Goal: Task Accomplishment & Management: Use online tool/utility

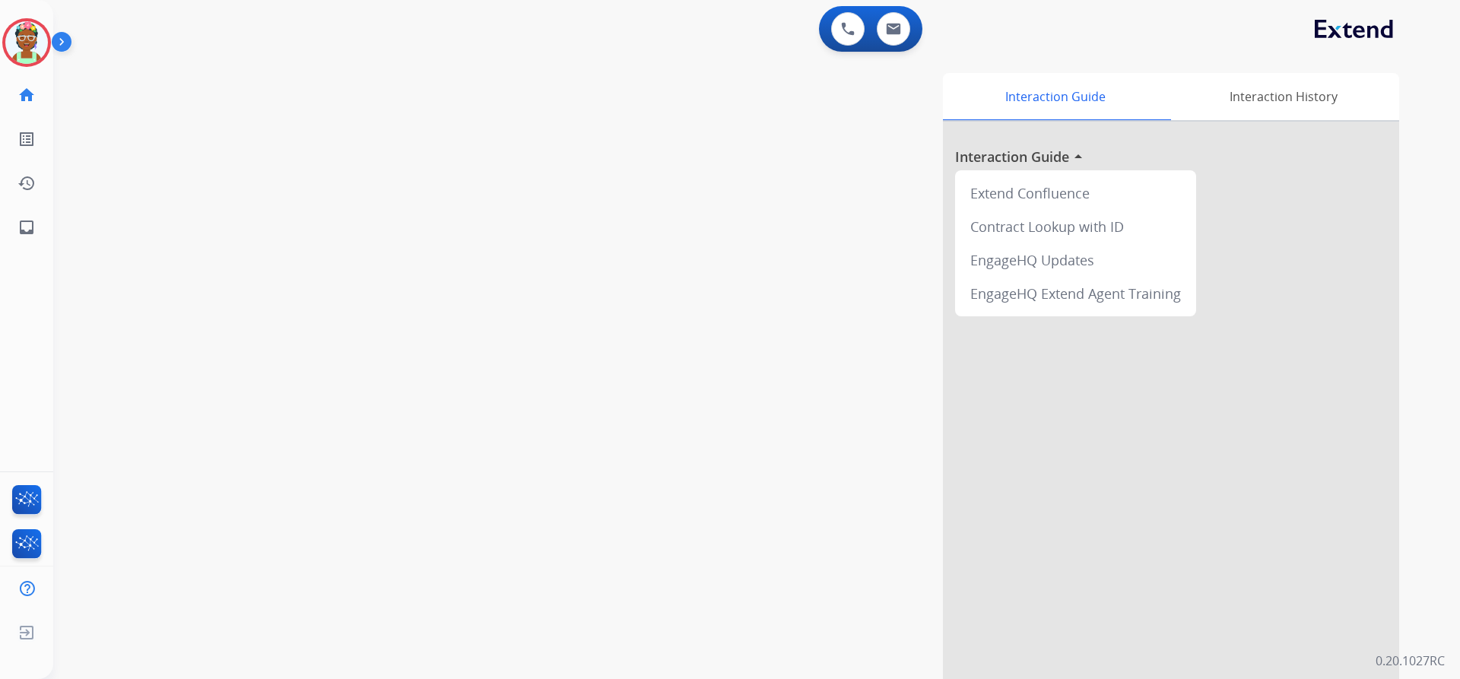
click at [17, 39] on img at bounding box center [26, 42] width 43 height 43
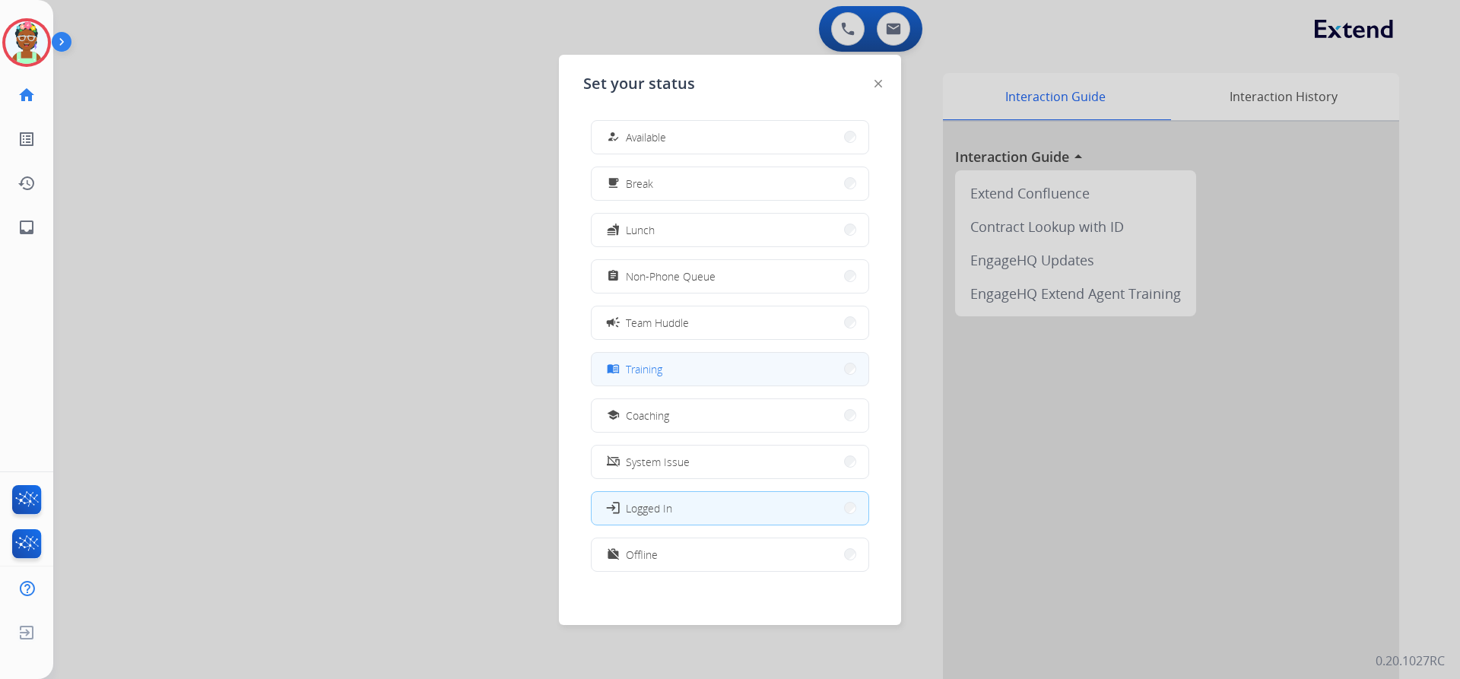
click at [704, 370] on button "menu_book Training" at bounding box center [730, 369] width 277 height 33
